Goal: Transaction & Acquisition: Purchase product/service

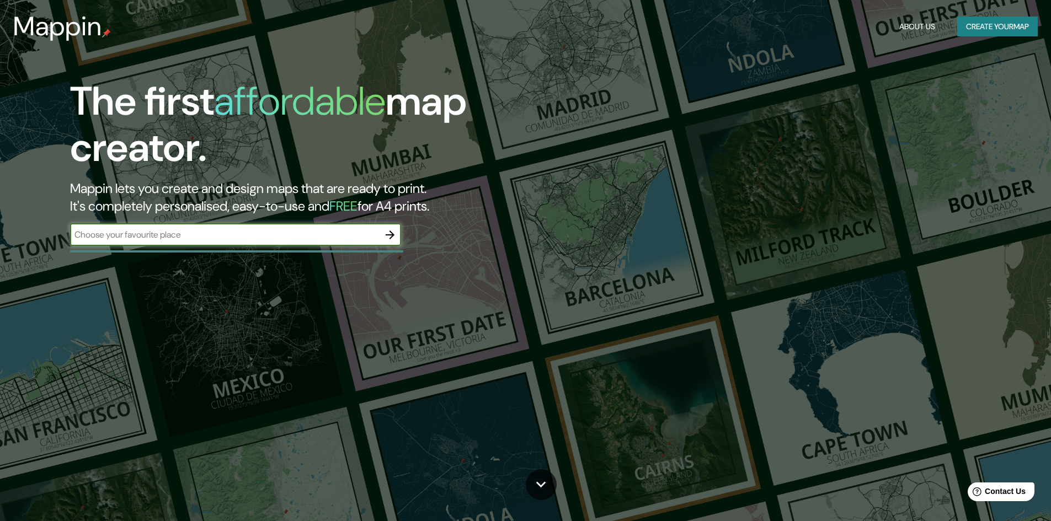
click at [393, 241] on icon "button" at bounding box center [390, 234] width 13 height 13
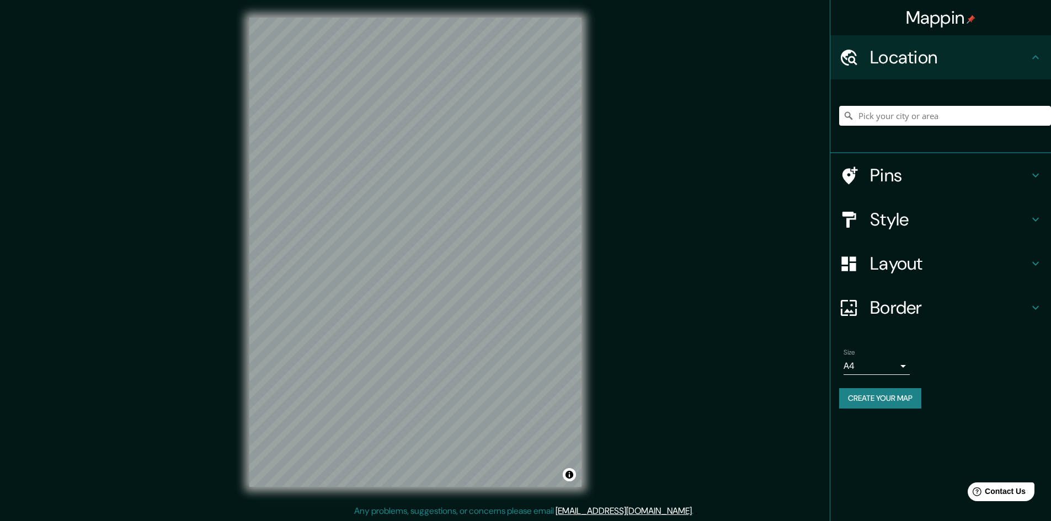
click at [915, 176] on h4 "Pins" at bounding box center [949, 175] width 159 height 22
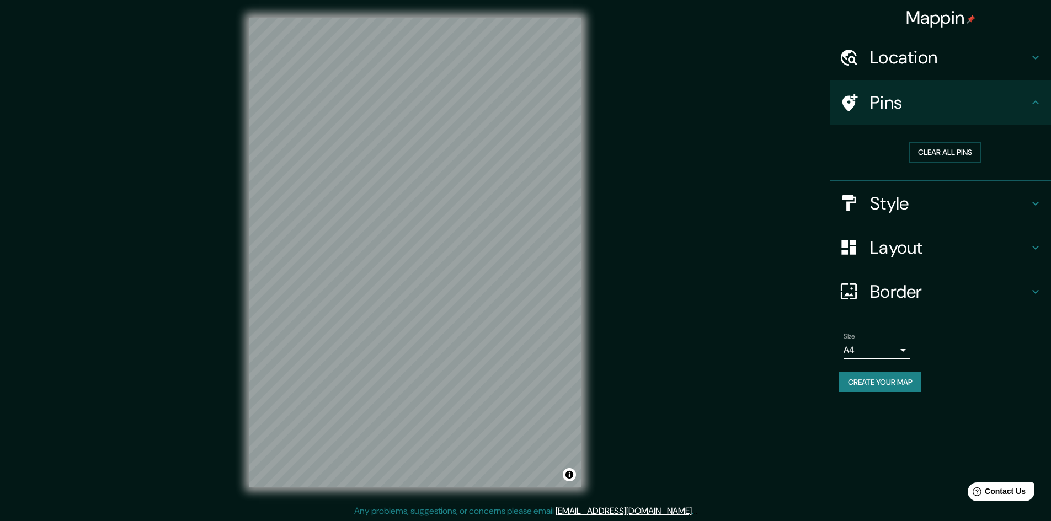
click at [1036, 57] on icon at bounding box center [1035, 57] width 13 height 13
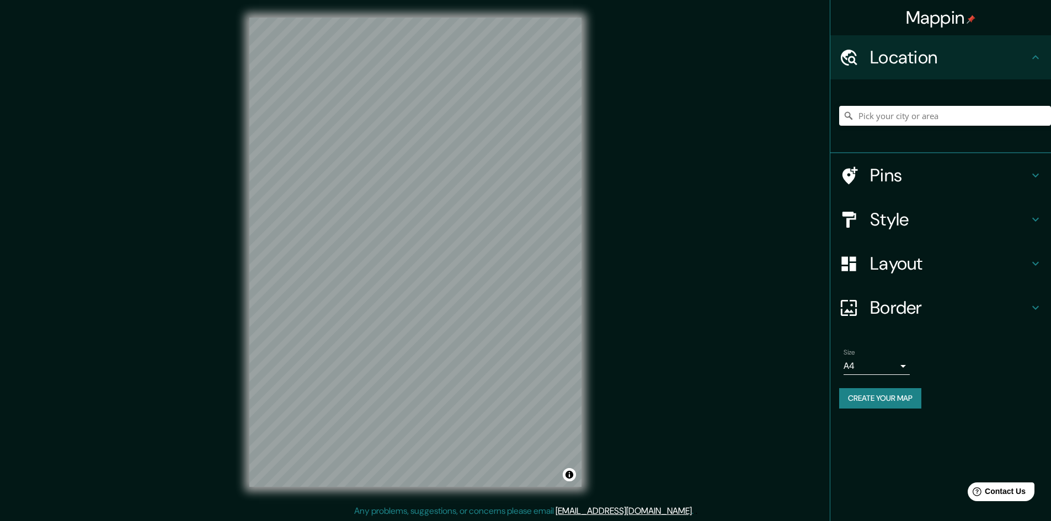
click at [904, 105] on div at bounding box center [945, 115] width 212 height 55
click at [904, 108] on input "Pick your city or area" at bounding box center [945, 116] width 212 height 20
paste input "GV7X+VG9 Tlalnepantla, [GEOGRAPHIC_DATA]"
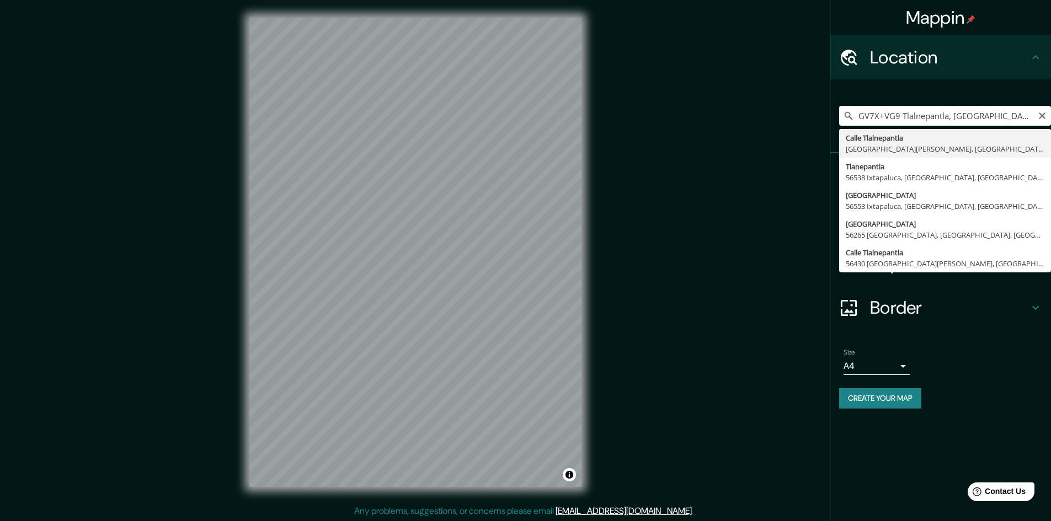
type input "[GEOGRAPHIC_DATA][PERSON_NAME], [GEOGRAPHIC_DATA], [GEOGRAPHIC_DATA]"
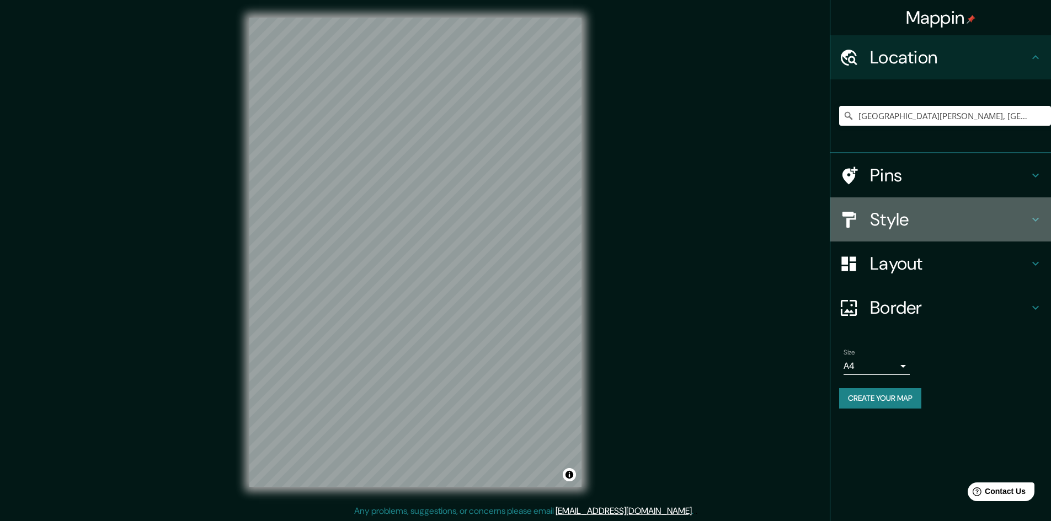
click at [1009, 221] on h4 "Style" at bounding box center [949, 220] width 159 height 22
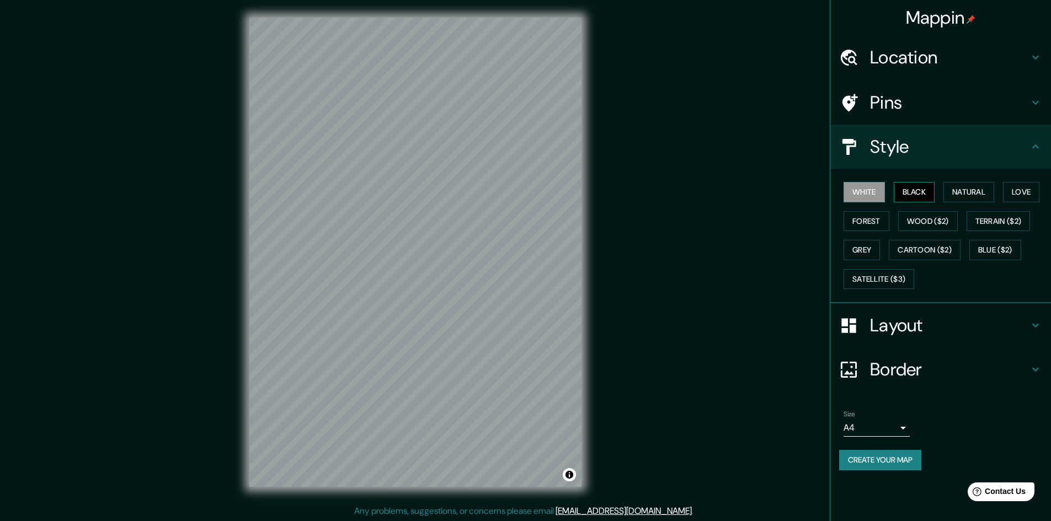
click at [903, 193] on button "Black" at bounding box center [914, 192] width 41 height 20
click at [957, 193] on button "Natural" at bounding box center [969, 192] width 51 height 20
click at [866, 194] on button "White" at bounding box center [864, 192] width 41 height 20
click at [865, 244] on button "Grey" at bounding box center [862, 250] width 36 height 20
click at [885, 274] on button "Satellite ($3)" at bounding box center [879, 279] width 71 height 20
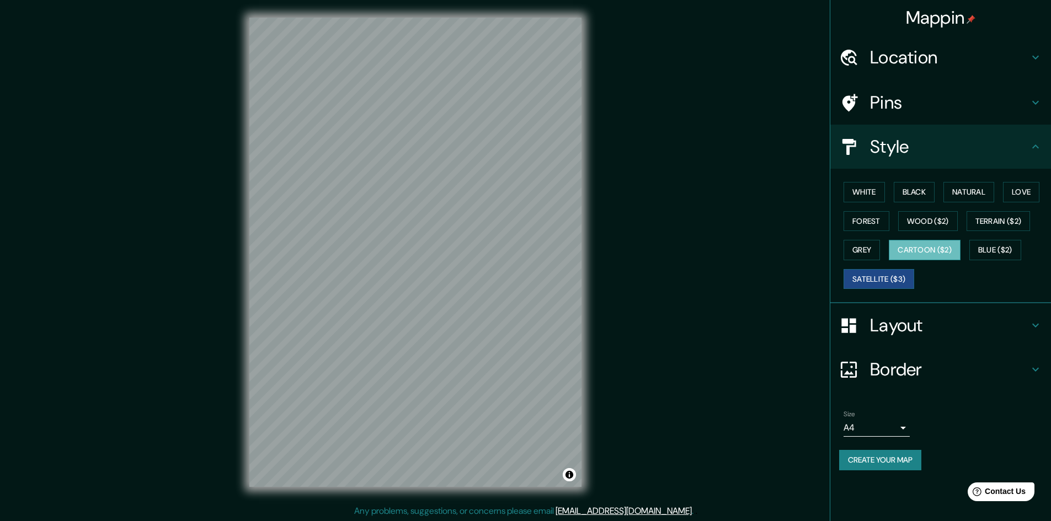
click at [916, 250] on button "Cartoon ($2)" at bounding box center [925, 250] width 72 height 20
click at [994, 247] on button "Blue ($2)" at bounding box center [996, 250] width 52 height 20
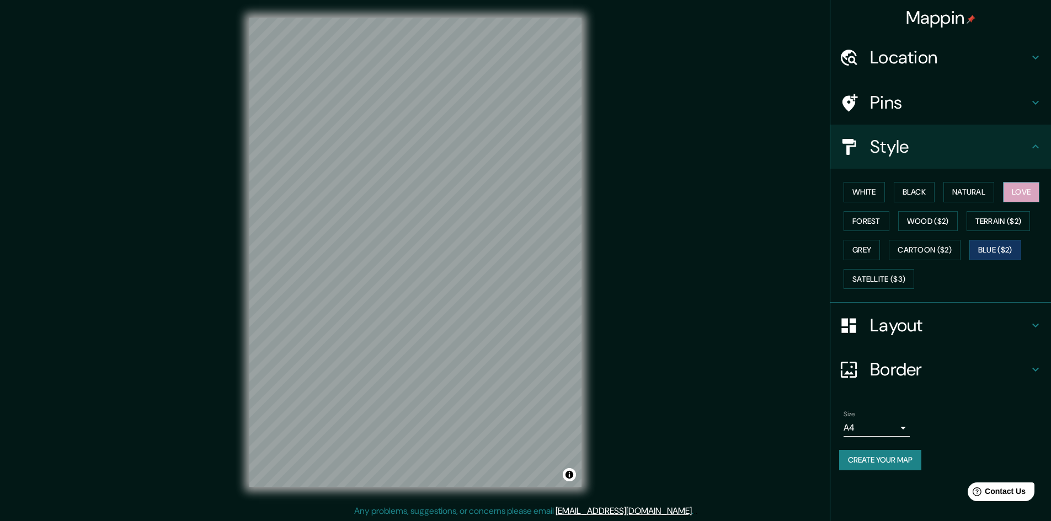
click at [1031, 193] on button "Love" at bounding box center [1021, 192] width 36 height 20
click at [975, 195] on button "Natural" at bounding box center [969, 192] width 51 height 20
click at [919, 196] on button "Black" at bounding box center [914, 192] width 41 height 20
click at [975, 201] on button "Natural" at bounding box center [969, 192] width 51 height 20
click at [882, 199] on button "White" at bounding box center [864, 192] width 41 height 20
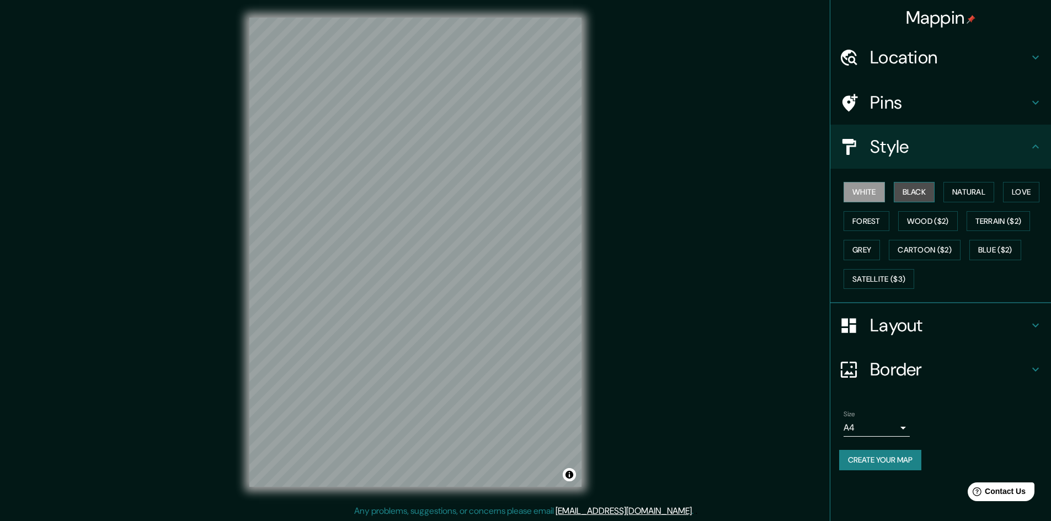
click at [902, 188] on button "Black" at bounding box center [914, 192] width 41 height 20
click at [875, 250] on button "Grey" at bounding box center [862, 250] width 36 height 20
click at [873, 196] on button "White" at bounding box center [864, 192] width 41 height 20
click at [872, 204] on div "White Black Natural Love Forest Wood ($2) Terrain ($2) Grey Cartoon ($2) Blue (…" at bounding box center [945, 236] width 212 height 116
click at [870, 216] on button "Forest" at bounding box center [867, 221] width 46 height 20
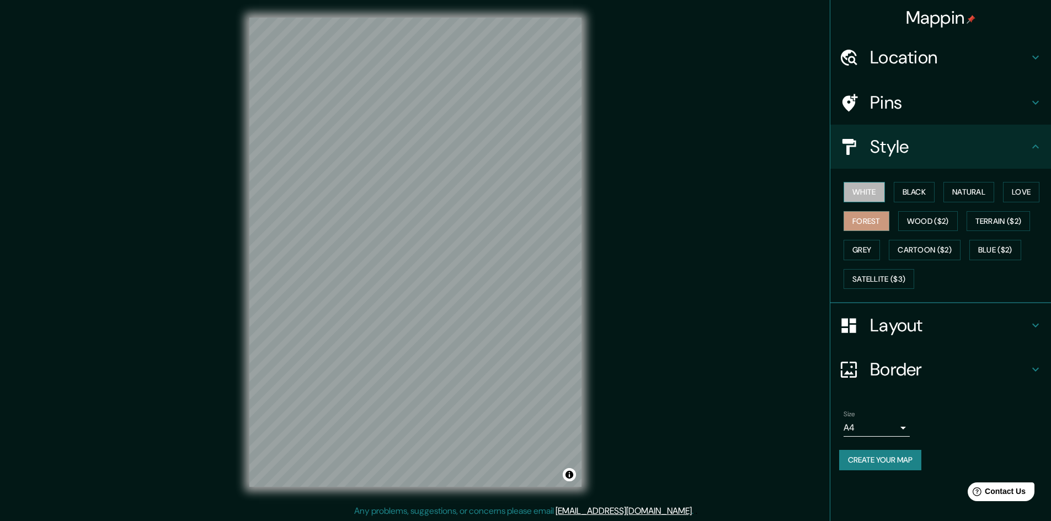
click at [866, 202] on button "White" at bounding box center [864, 192] width 41 height 20
click at [919, 191] on button "Black" at bounding box center [914, 192] width 41 height 20
click at [984, 190] on button "Natural" at bounding box center [969, 192] width 51 height 20
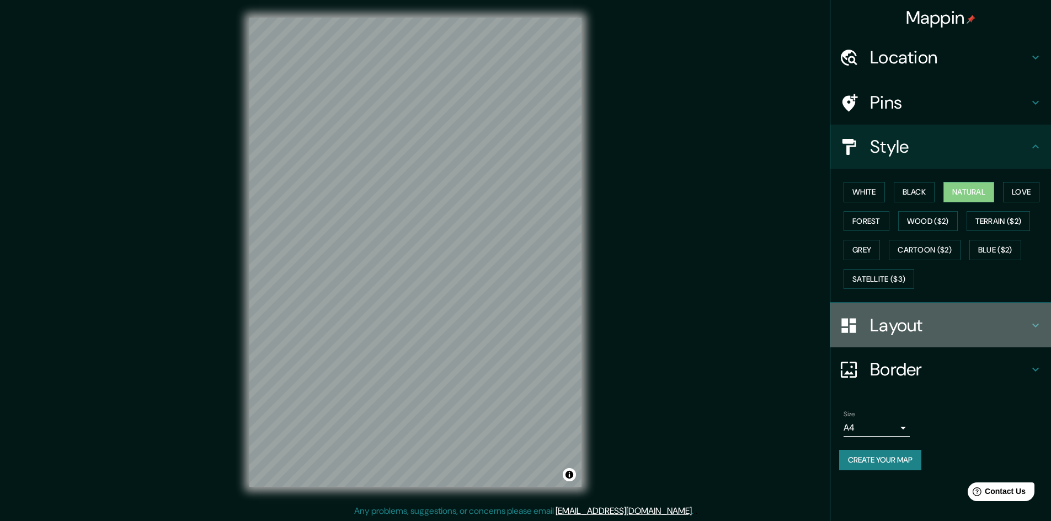
click at [1039, 328] on icon at bounding box center [1035, 325] width 13 height 13
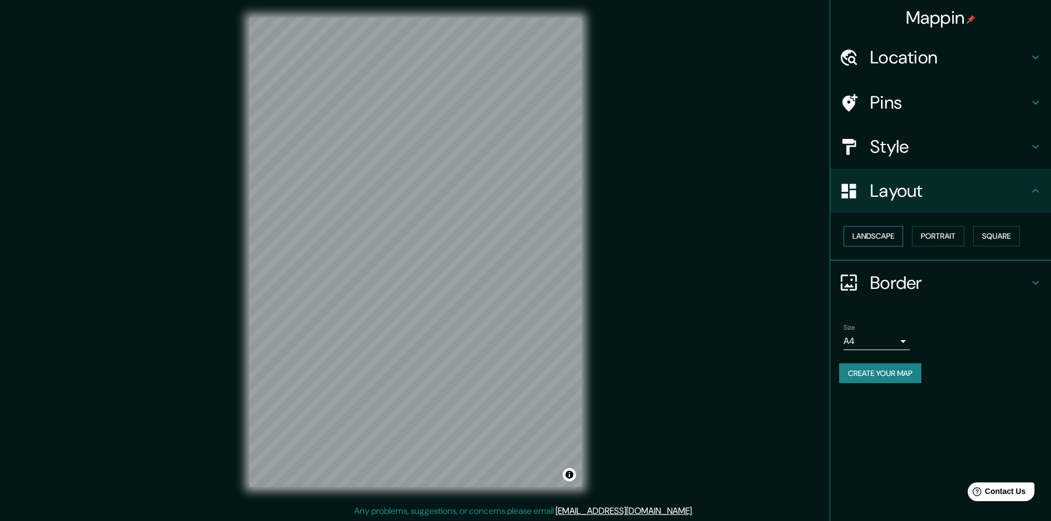
click at [886, 240] on button "Landscape" at bounding box center [874, 236] width 60 height 20
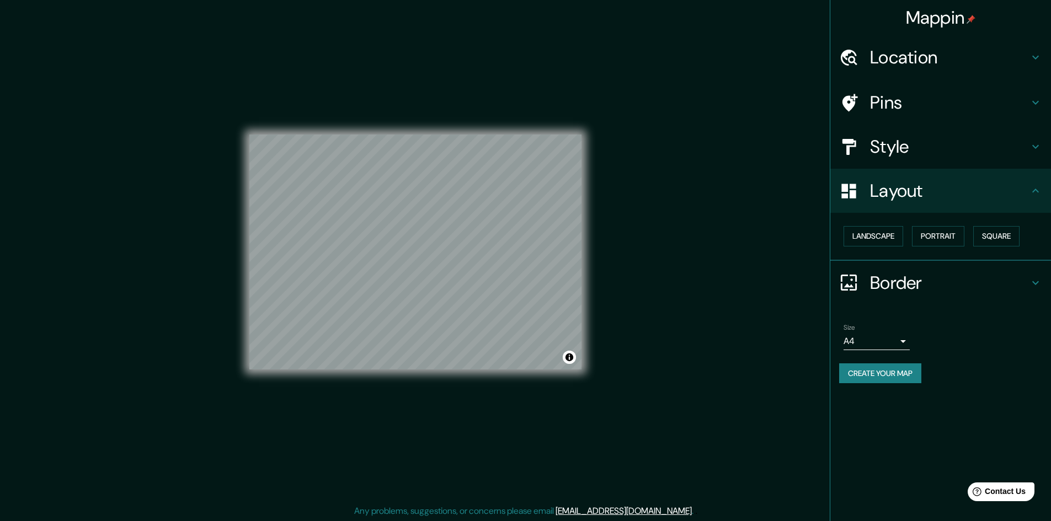
click at [1010, 291] on h4 "Border" at bounding box center [949, 283] width 159 height 22
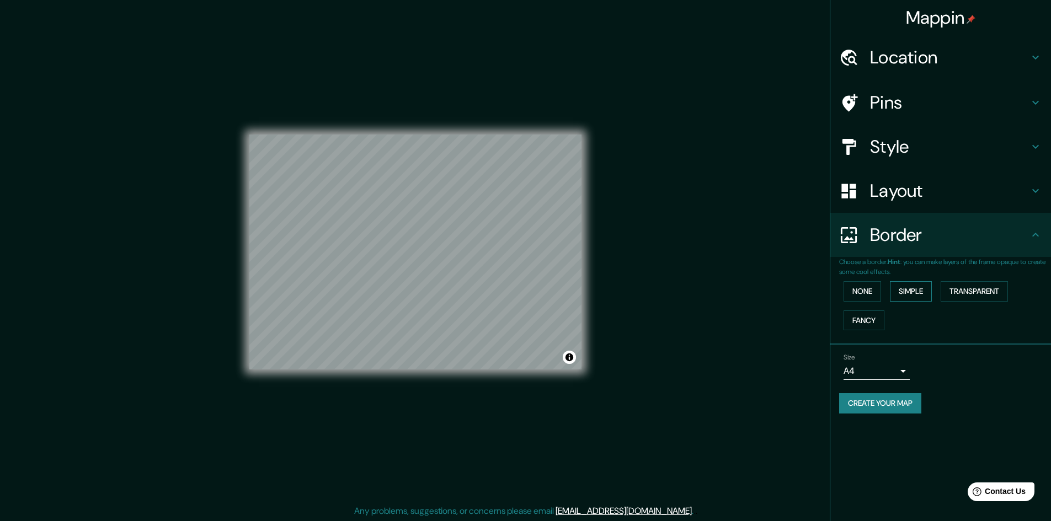
click at [917, 295] on button "Simple" at bounding box center [911, 291] width 42 height 20
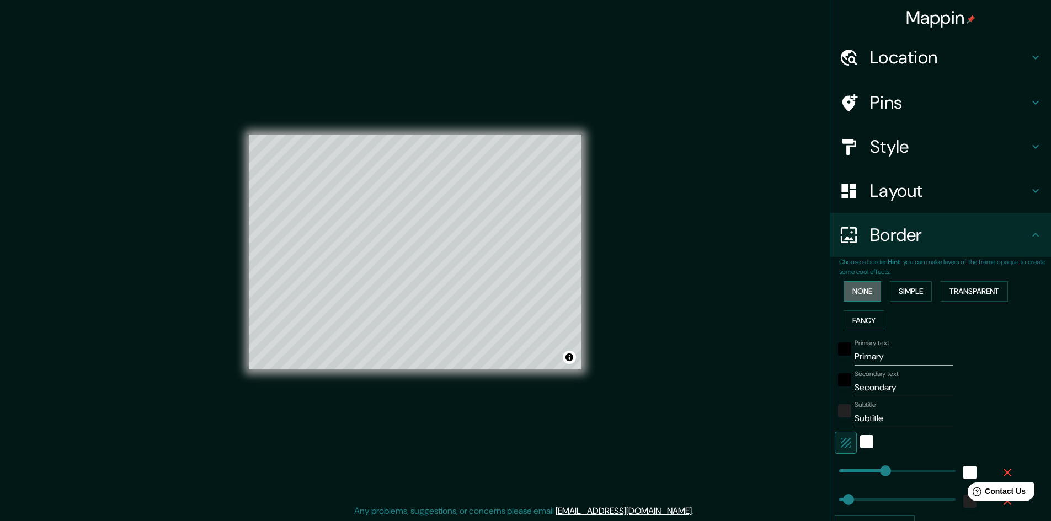
click at [871, 292] on button "None" at bounding box center [863, 291] width 38 height 20
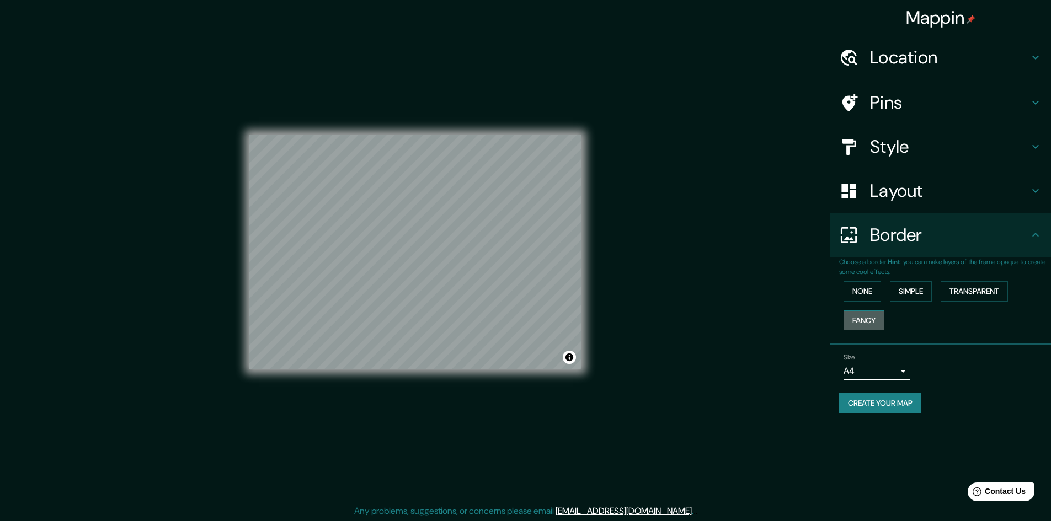
click at [874, 319] on button "Fancy" at bounding box center [864, 321] width 41 height 20
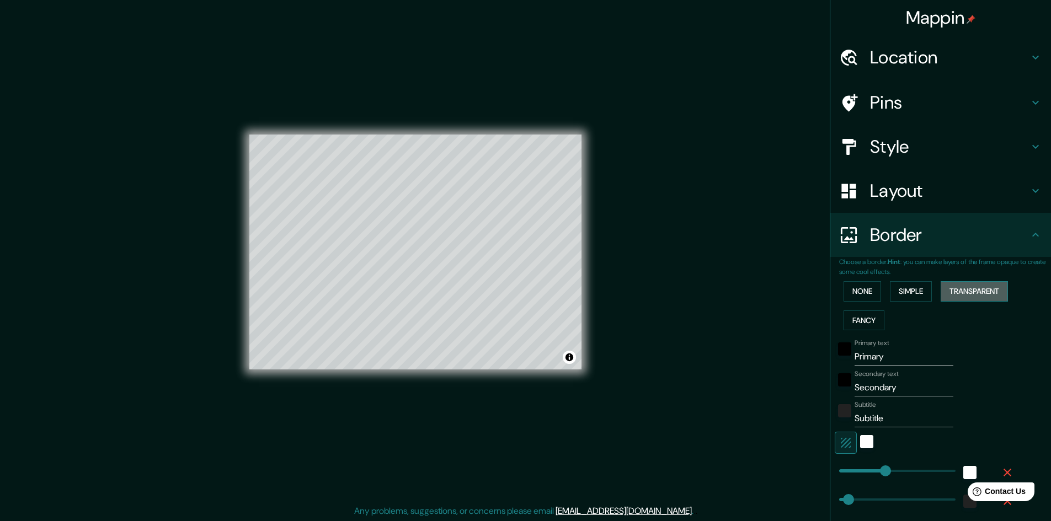
click at [964, 300] on button "Transparent" at bounding box center [974, 291] width 67 height 20
click at [858, 292] on button "None" at bounding box center [863, 291] width 38 height 20
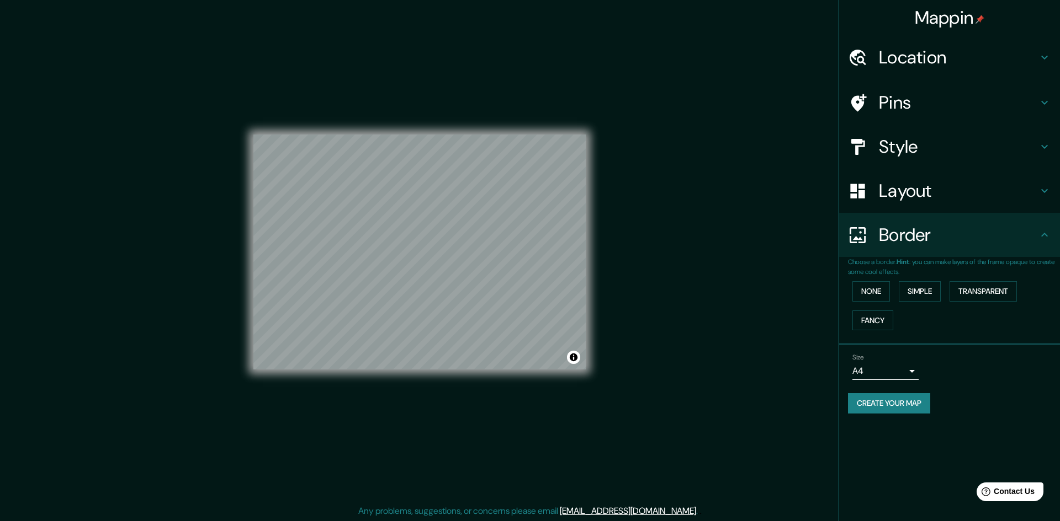
click at [894, 371] on body "Mappin Location [GEOGRAPHIC_DATA], [GEOGRAPHIC_DATA], [GEOGRAPHIC_DATA] Pins St…" at bounding box center [530, 260] width 1060 height 521
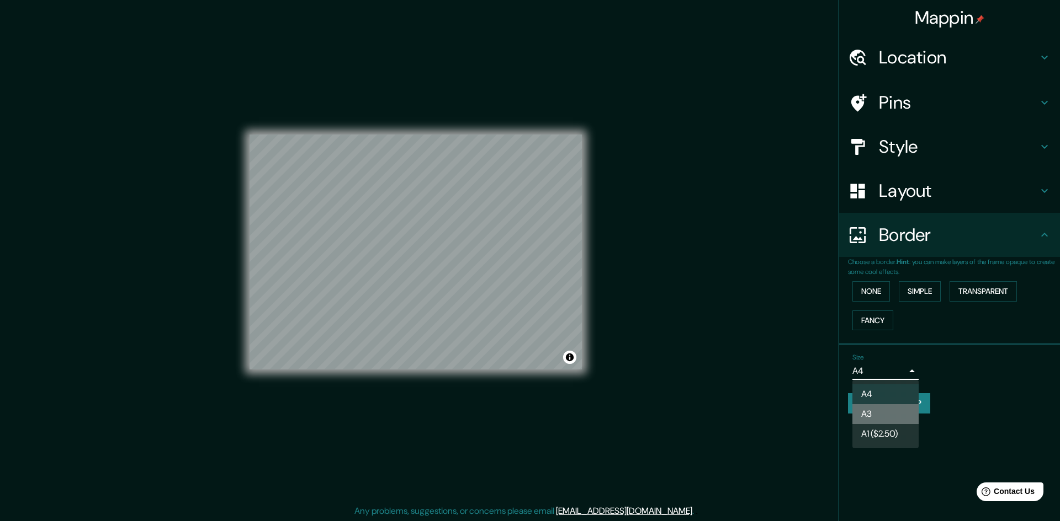
click at [873, 414] on li "A3" at bounding box center [885, 415] width 66 height 20
type input "a4"
